Goal: Entertainment & Leisure: Consume media (video, audio)

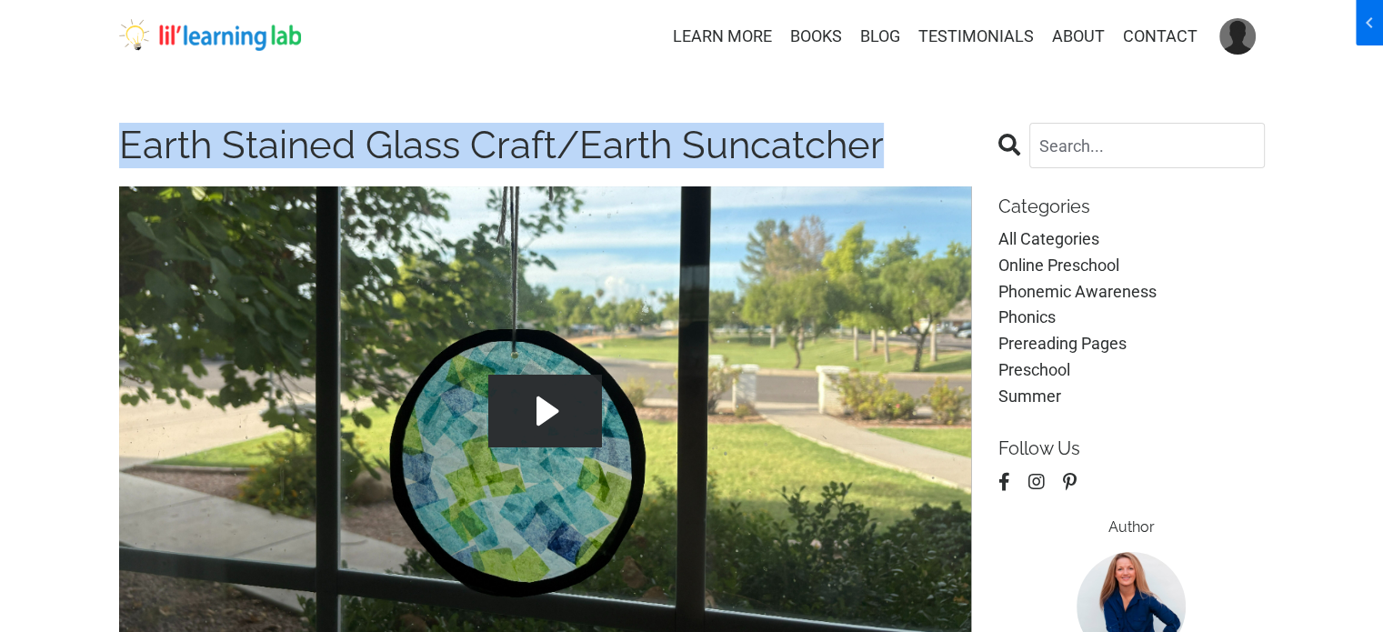
click at [222, 28] on img at bounding box center [210, 35] width 182 height 33
click at [221, 29] on img at bounding box center [210, 35] width 182 height 33
click at [227, 33] on img at bounding box center [210, 35] width 182 height 33
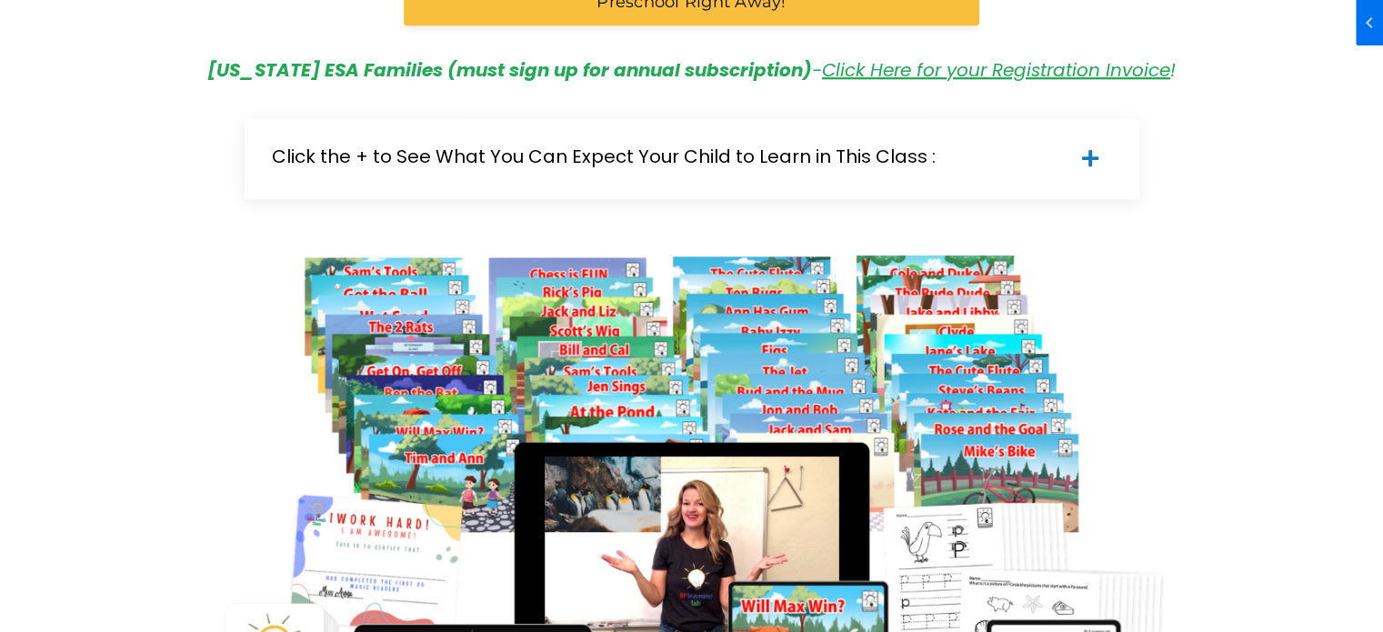
scroll to position [1454, 0]
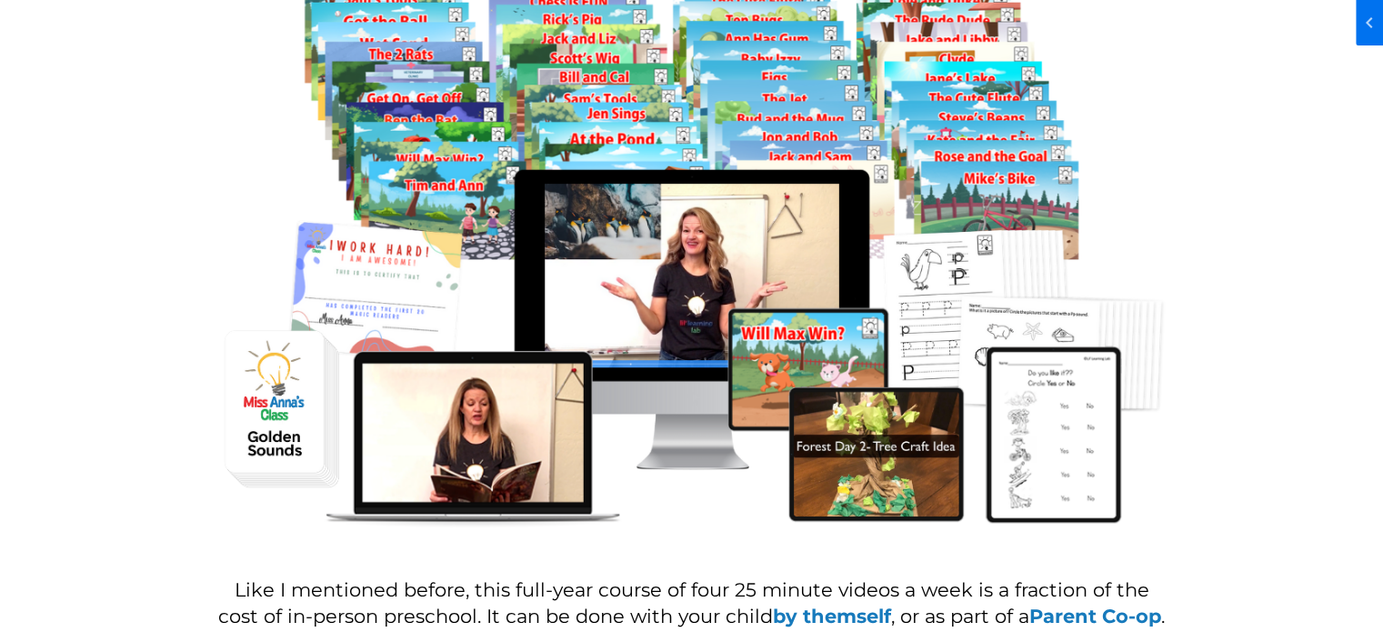
click at [116, 235] on div at bounding box center [691, 251] width 1173 height 623
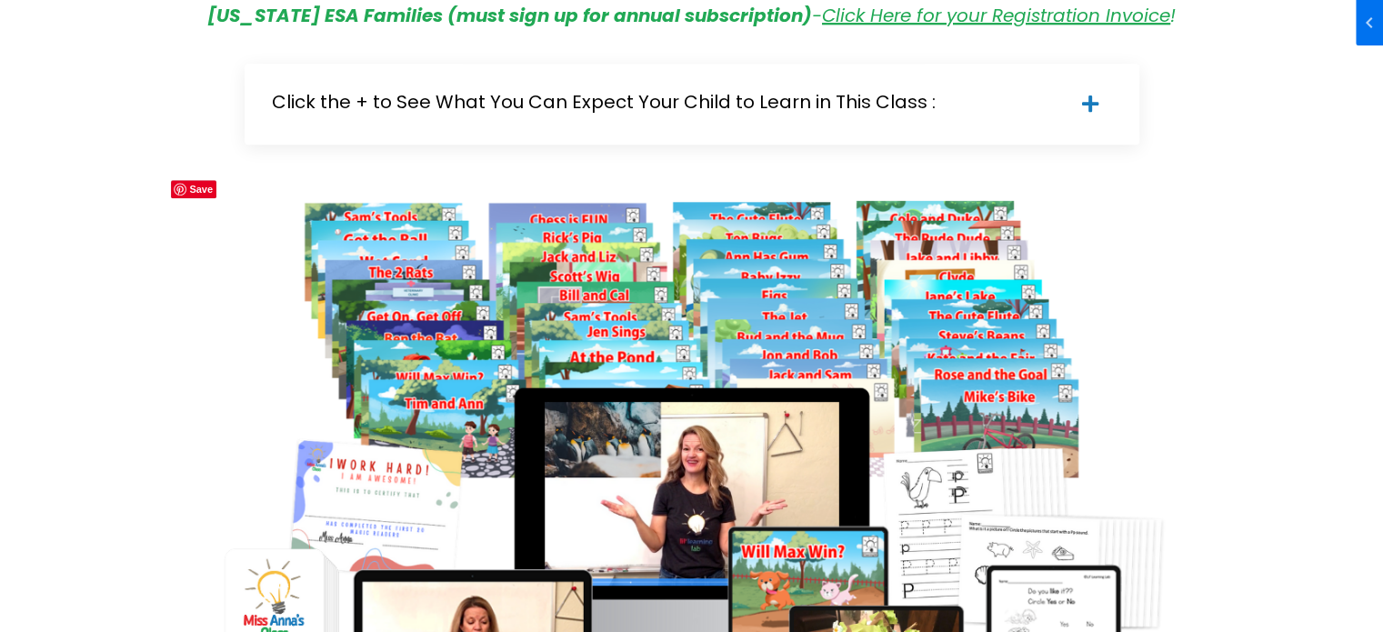
scroll to position [727, 0]
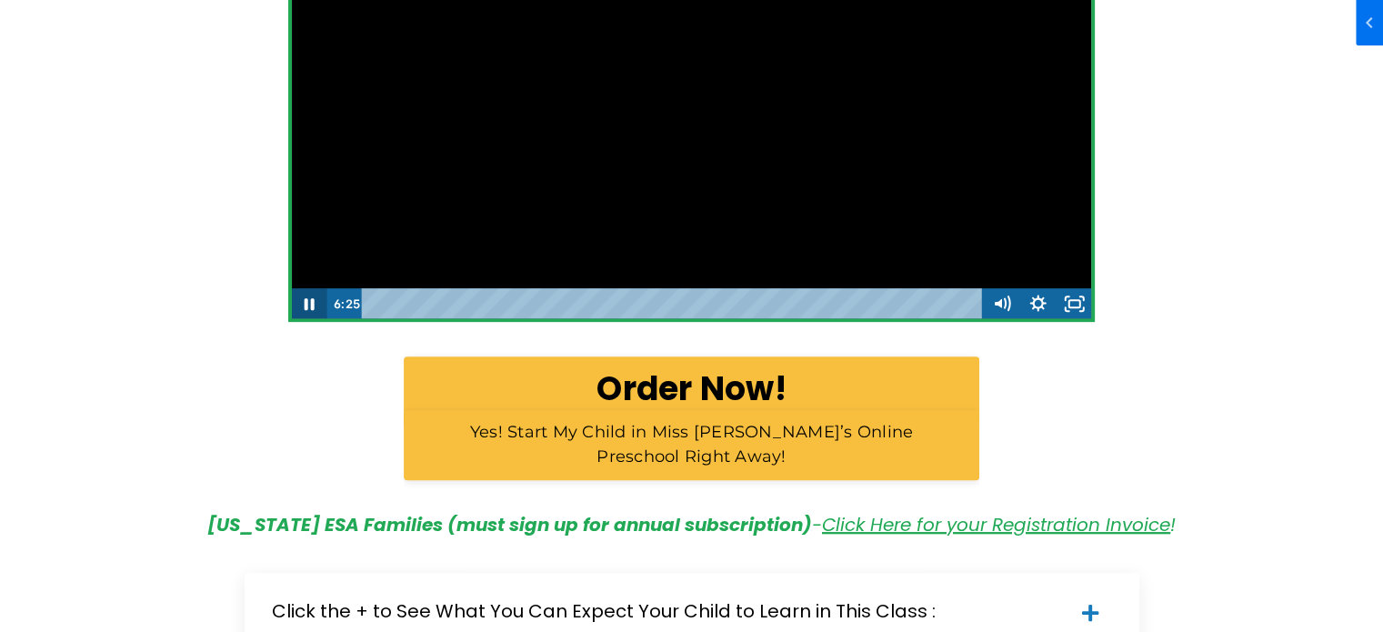
click at [302, 301] on icon "Pause" at bounding box center [309, 303] width 36 height 31
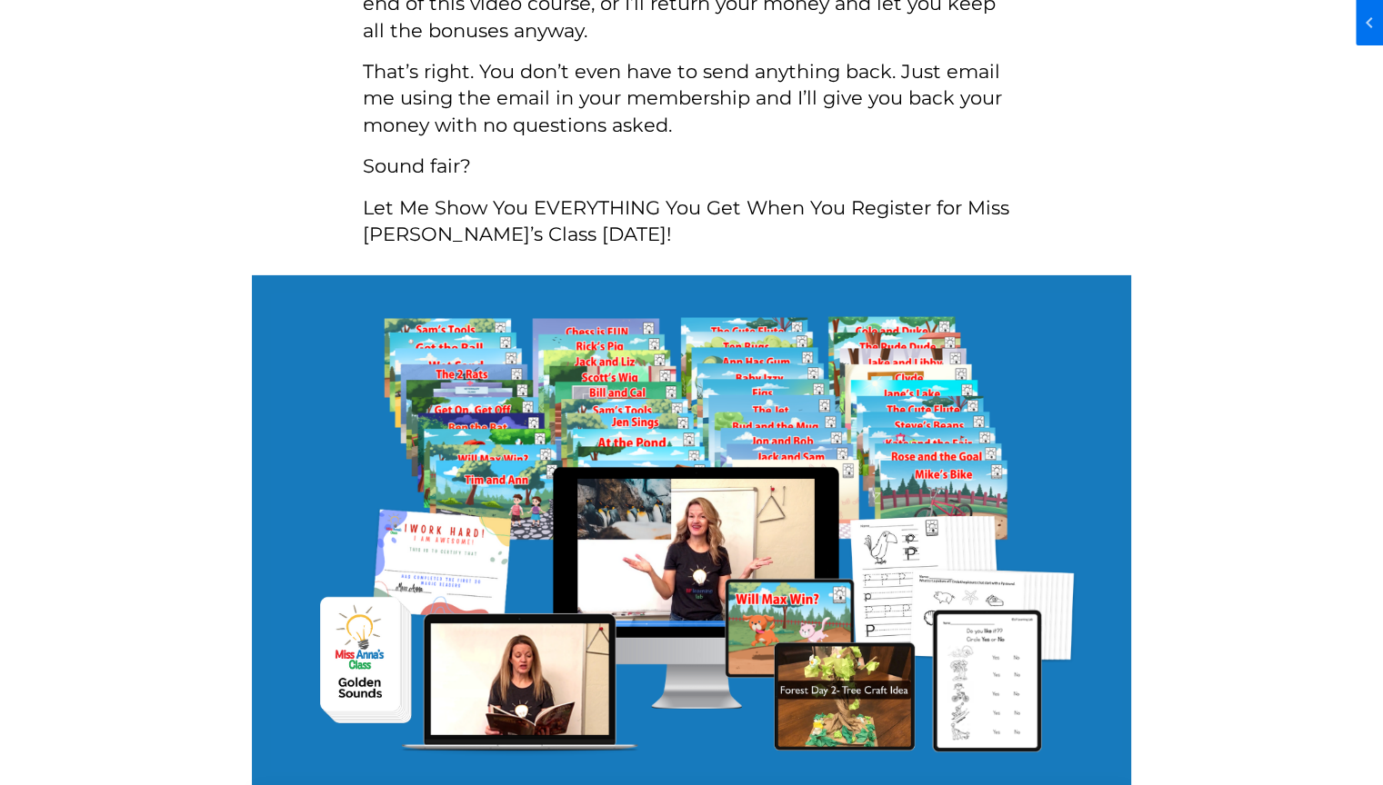
scroll to position [6000, 0]
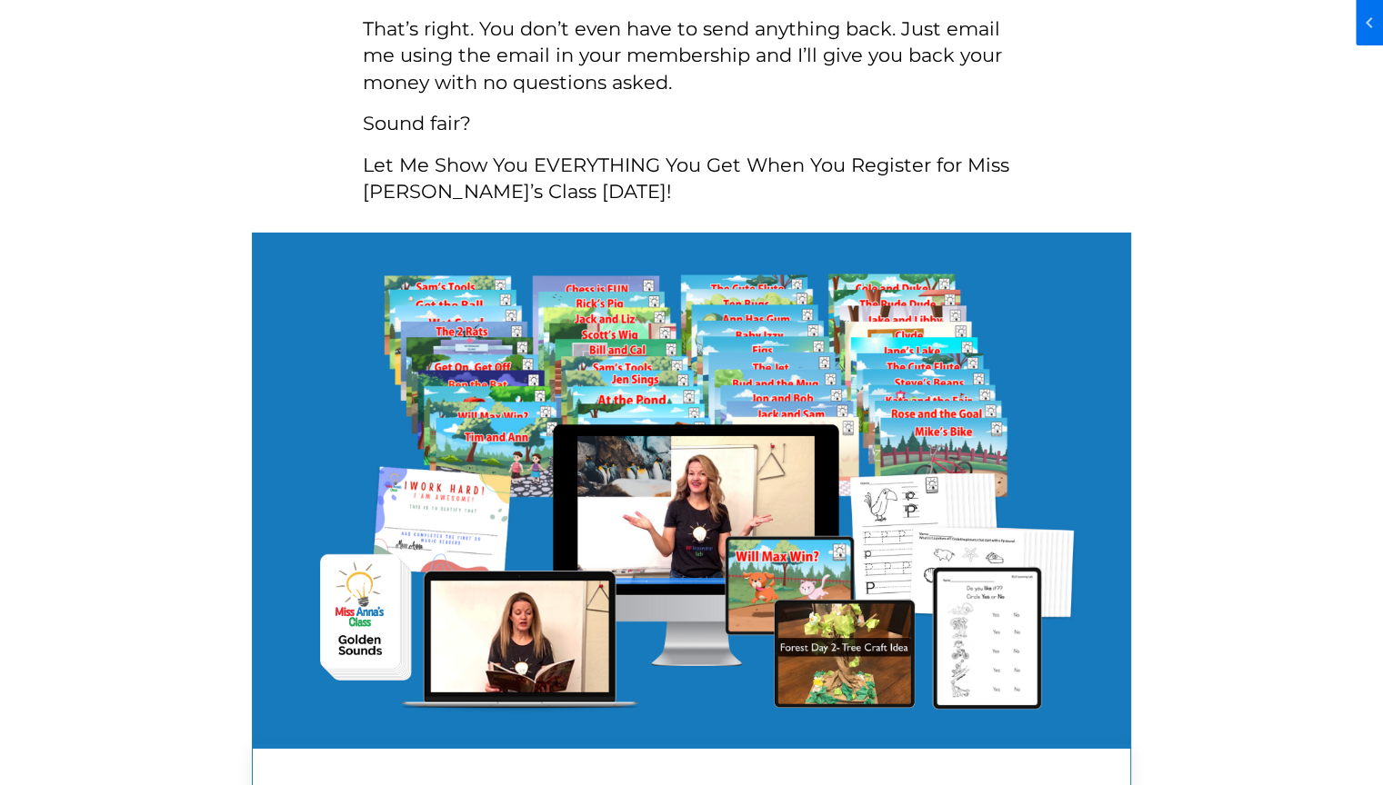
click at [135, 358] on div "Time Is Of The Essence… Children from age 0-6 learn faster than at any other ag…" at bounding box center [691, 505] width 1173 height 2121
